Goal: Task Accomplishment & Management: Use online tool/utility

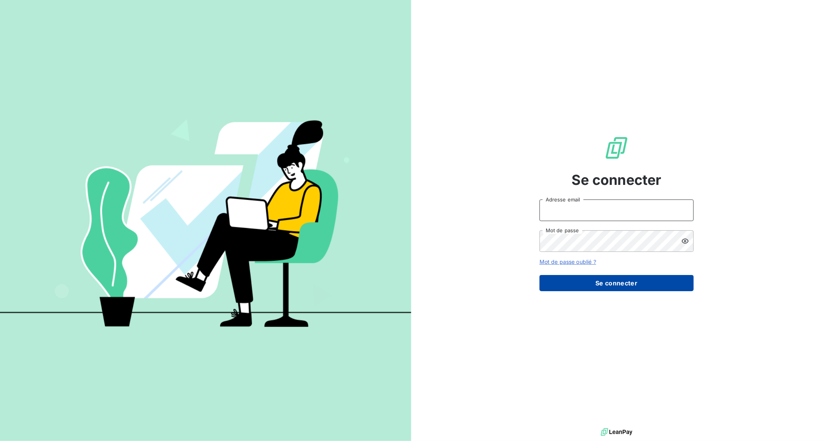
type input "[EMAIL_ADDRESS][PERSON_NAME][DOMAIN_NAME]"
click at [615, 281] on button "Se connecter" at bounding box center [616, 283] width 154 height 16
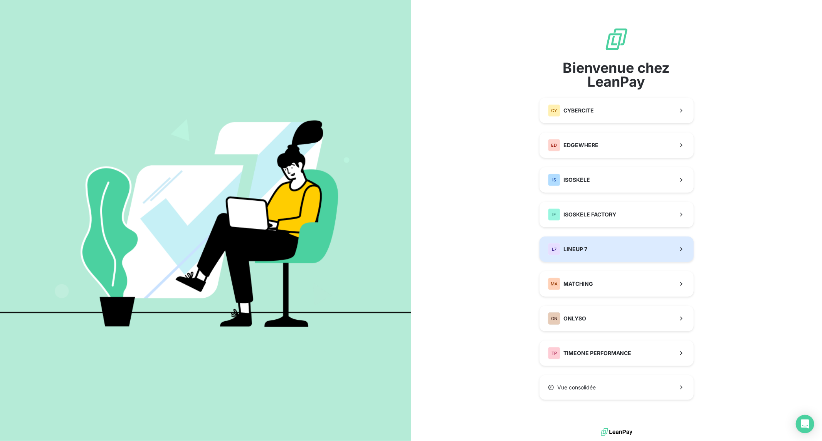
click at [586, 251] on span "LINEUP 7" at bounding box center [575, 249] width 24 height 8
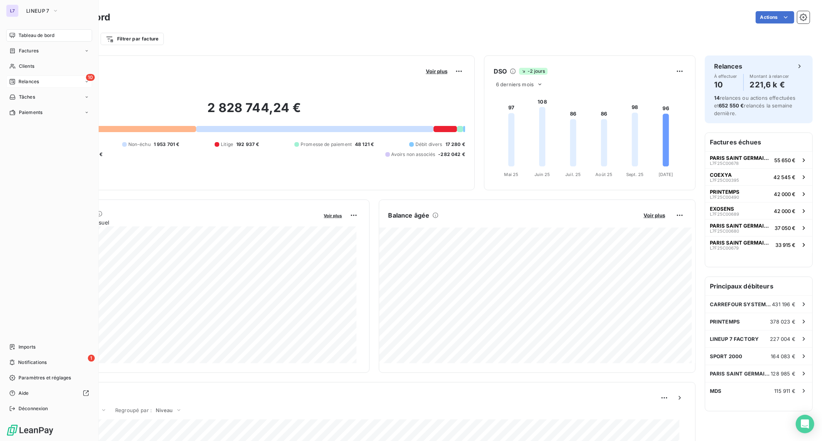
click at [26, 86] on div "10 Relances" at bounding box center [49, 82] width 86 height 12
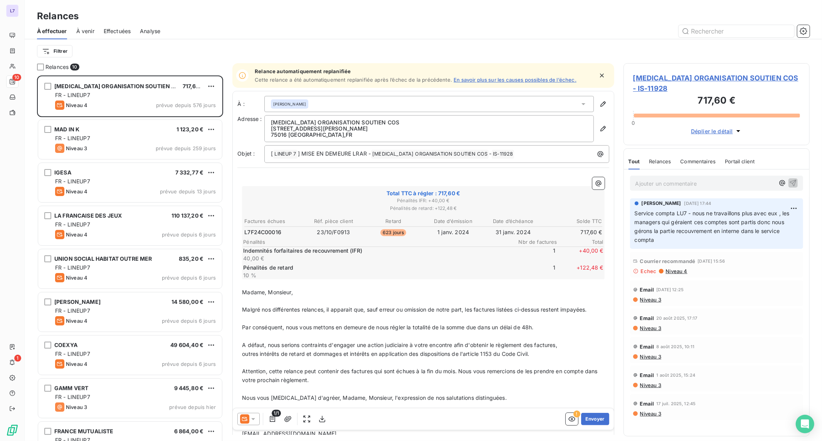
scroll to position [66, 0]
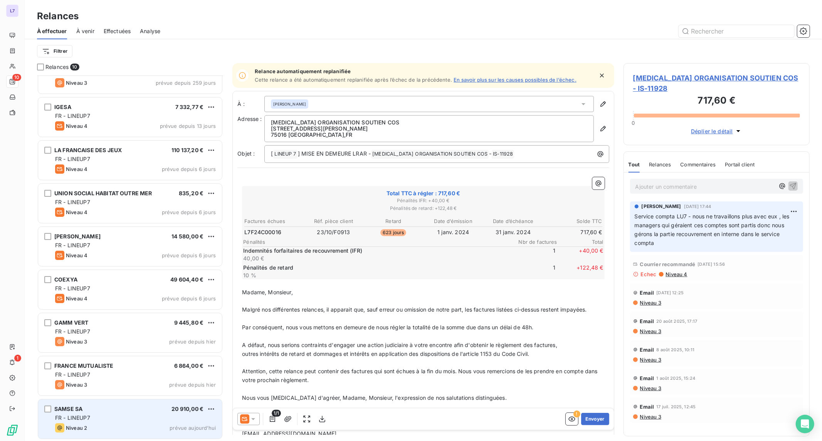
click at [154, 402] on div "SAMSE SA 20 910,00 € FR - LINEUP7 Niveau 2 prévue [DATE]" at bounding box center [130, 419] width 184 height 39
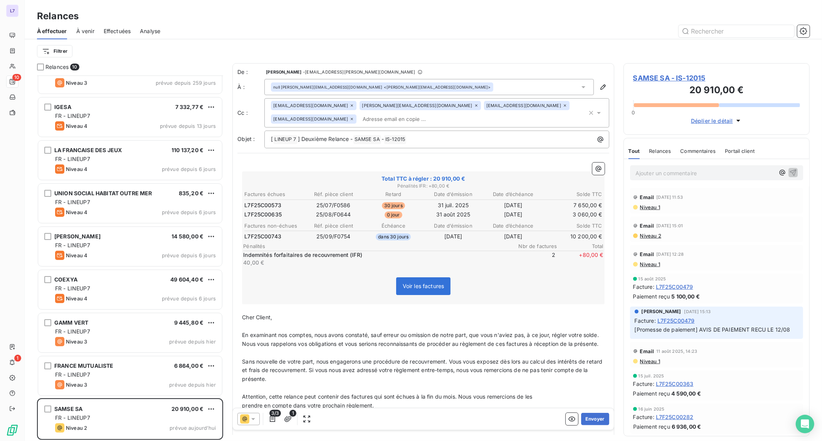
click at [688, 75] on span "SAMSE SA - IS-12015" at bounding box center [716, 78] width 167 height 10
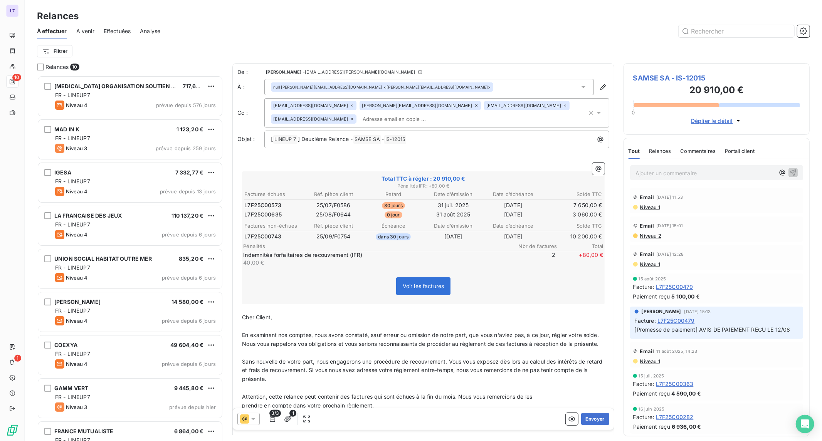
scroll to position [359, 180]
click at [354, 117] on icon at bounding box center [352, 119] width 5 height 5
click at [482, 304] on p "﻿" at bounding box center [423, 308] width 363 height 9
click at [360, 113] on input "text" at bounding box center [315, 119] width 89 height 12
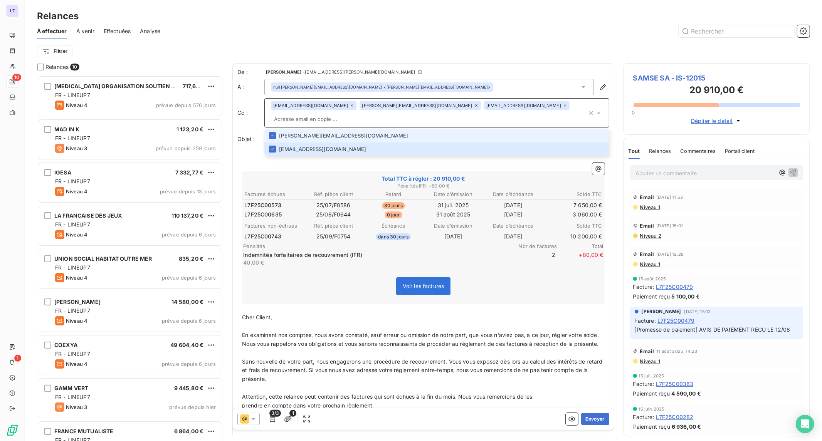
paste input "[EMAIL_ADDRESS][DOMAIN_NAME]"
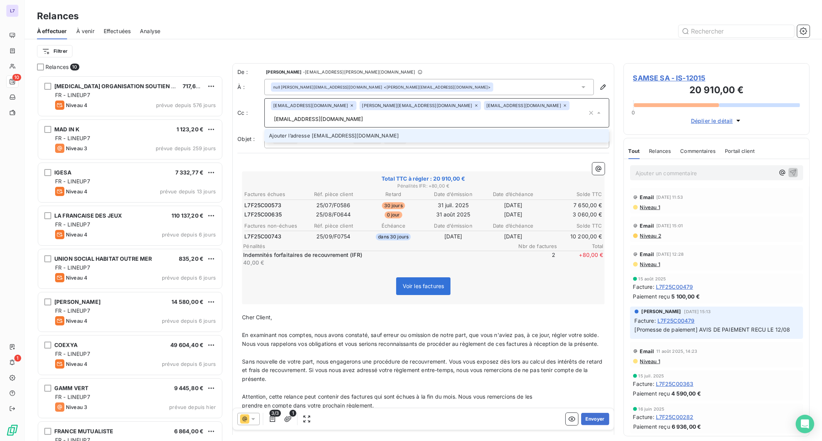
type input "[EMAIL_ADDRESS][DOMAIN_NAME]"
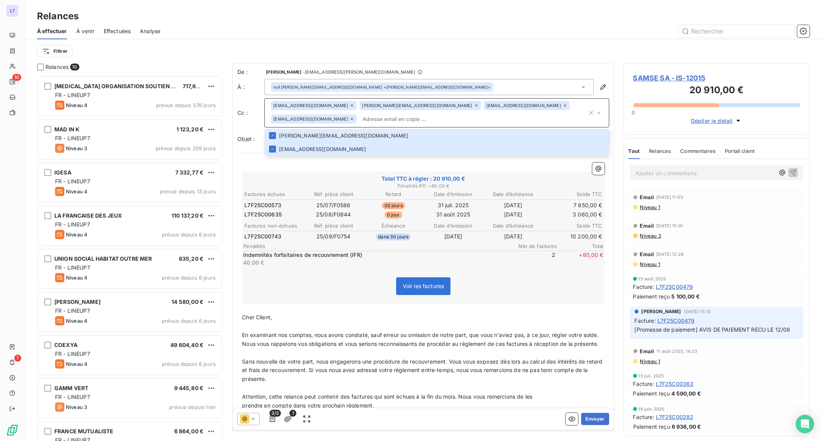
click at [449, 307] on p "﻿" at bounding box center [423, 308] width 363 height 9
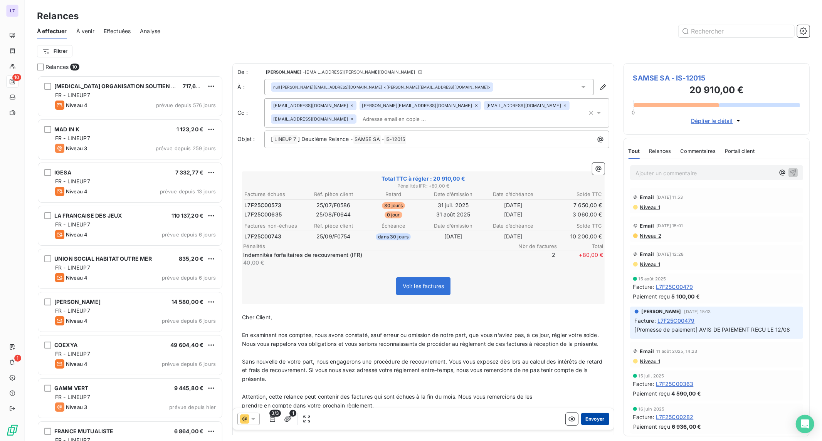
click at [591, 415] on button "Envoyer" at bounding box center [595, 419] width 28 height 12
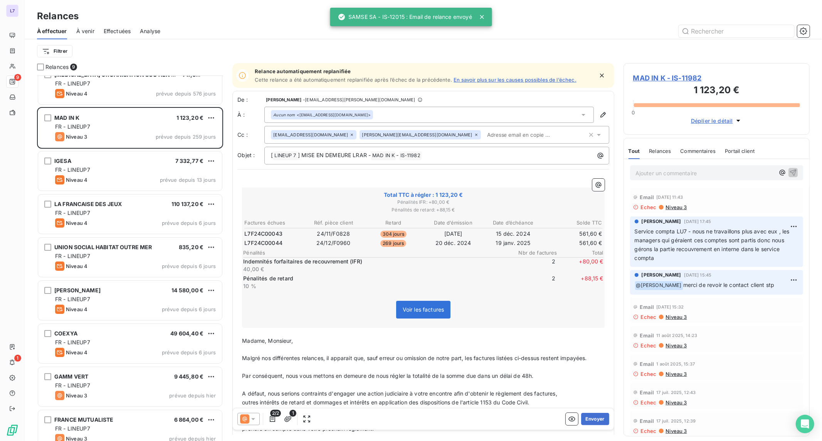
scroll to position [22, 0]
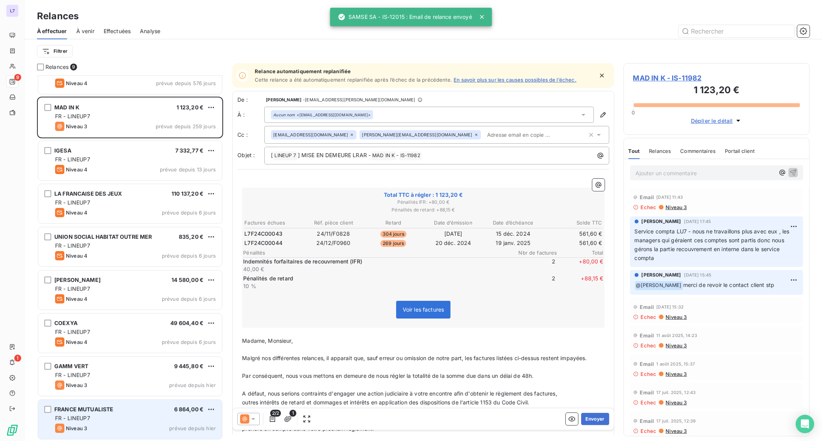
click at [152, 415] on div "FR - LINEUP7" at bounding box center [135, 419] width 161 height 8
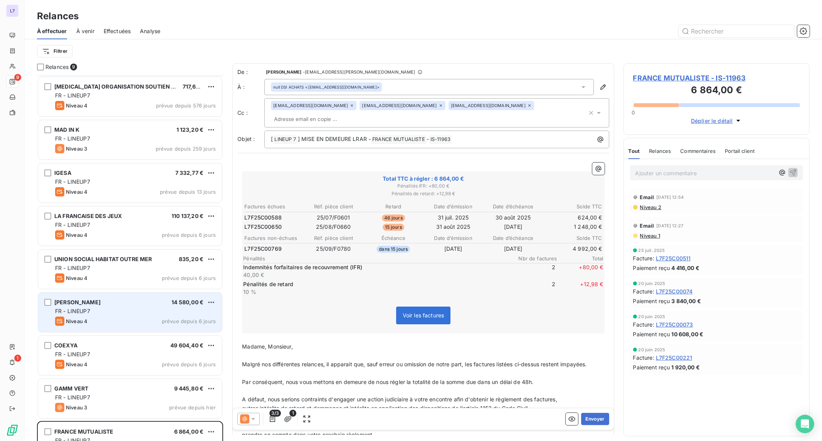
scroll to position [22, 0]
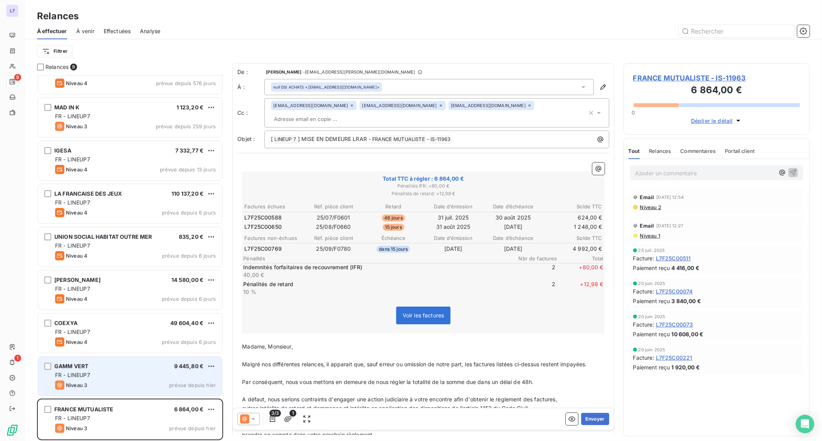
click at [135, 372] on div "FR - LINEUP7" at bounding box center [135, 375] width 161 height 8
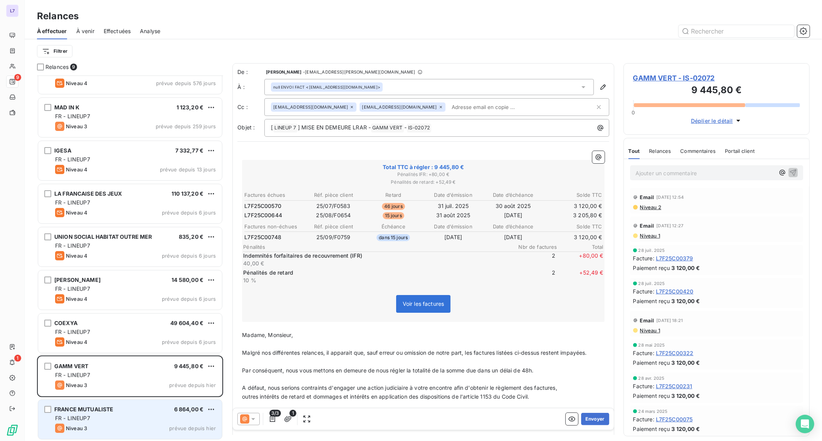
click at [123, 404] on div "FRANCE MUTUALISTE 6 864,00 € FR - LINEUP7 Niveau 3 prévue depuis [DATE]" at bounding box center [130, 419] width 184 height 39
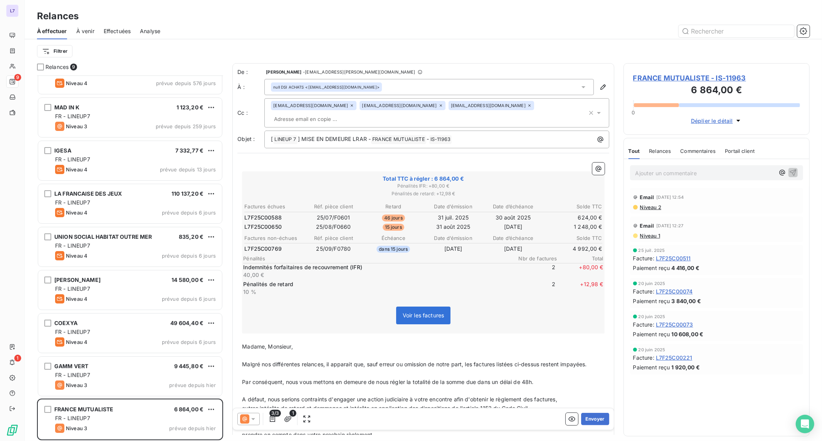
click at [650, 81] on span "FRANCE MUTUALISTE - IS-11963" at bounding box center [716, 78] width 167 height 10
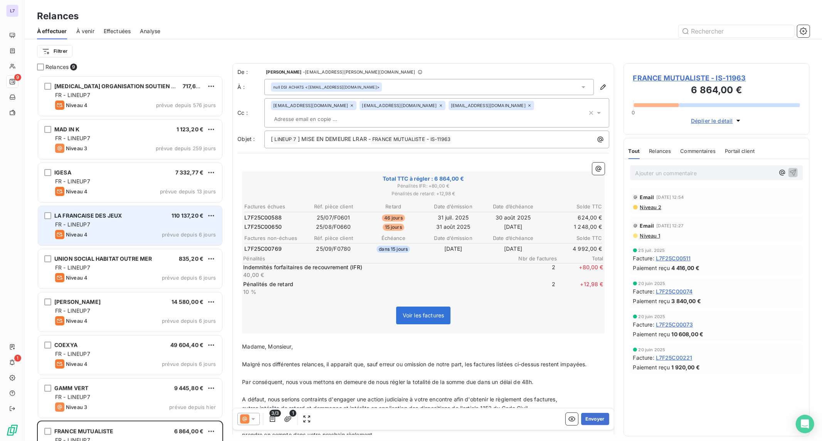
scroll to position [22, 0]
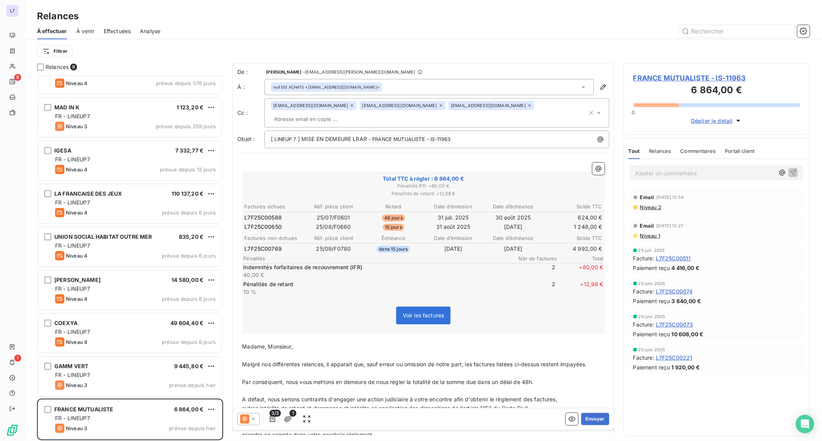
click at [431, 314] on span "Voir les factures" at bounding box center [424, 315] width 42 height 7
click at [669, 79] on span "FRANCE MUTUALISTE - IS-11963" at bounding box center [716, 78] width 167 height 10
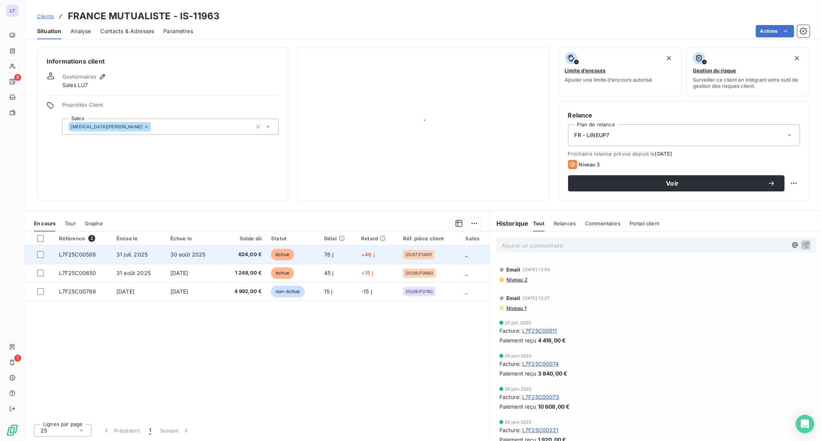
click at [365, 261] on td "+46 j" at bounding box center [377, 254] width 42 height 18
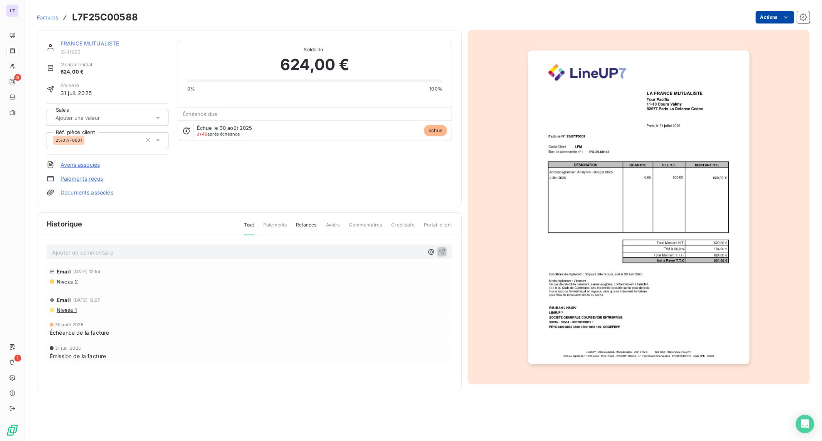
click at [773, 20] on html "L7 9 1 Factures L7F25C00588 Actions FRANCE MUTUALISTE IS-11963 Montant initial …" at bounding box center [411, 220] width 822 height 441
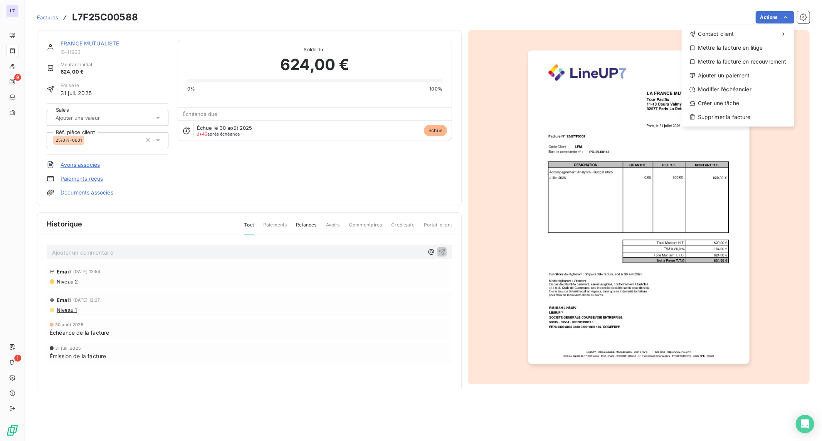
click at [657, 232] on html "L7 9 1 Factures L7F25C00588 Actions Contact client Mettre la facture en litige …" at bounding box center [411, 220] width 822 height 441
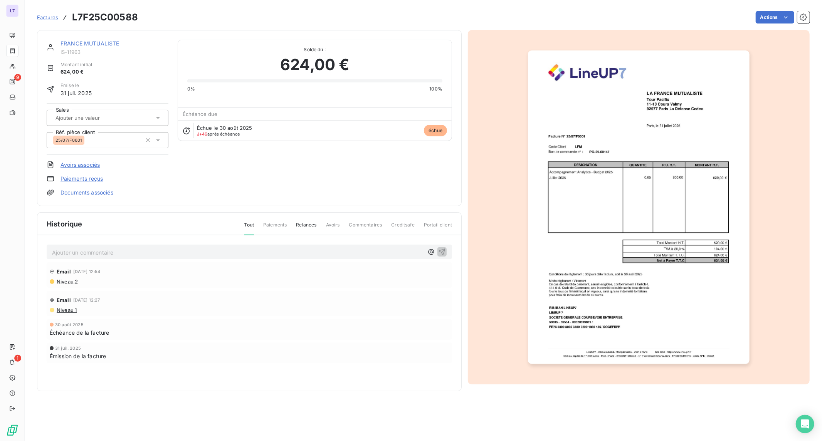
click at [657, 232] on img "button" at bounding box center [639, 207] width 222 height 314
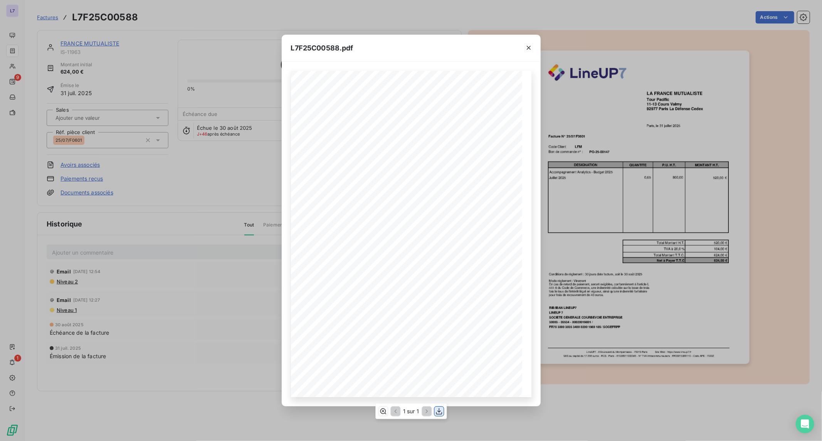
click at [441, 411] on icon "button" at bounding box center [439, 412] width 8 height 8
click at [530, 48] on icon "button" at bounding box center [529, 48] width 8 height 8
